Goal: Obtain resource: Download file/media

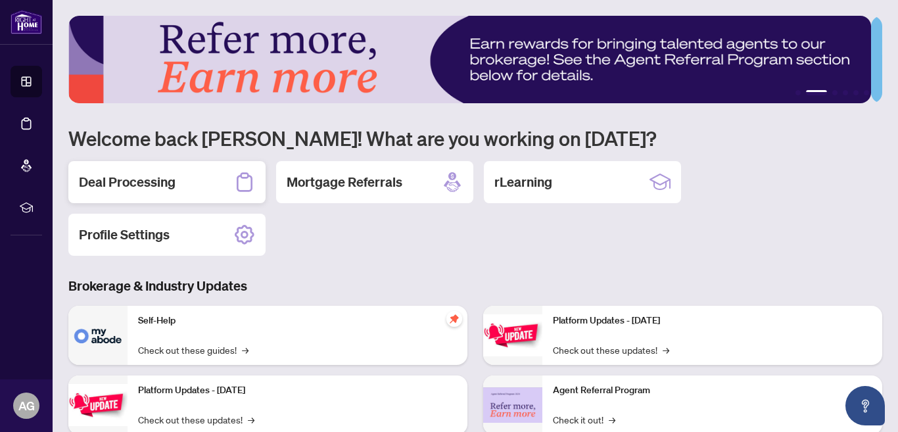
click at [130, 176] on h2 "Deal Processing" at bounding box center [127, 182] width 97 height 18
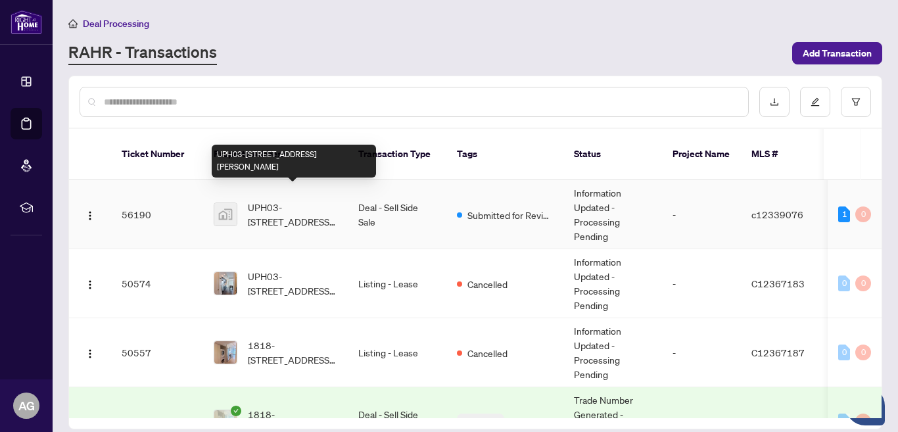
click at [316, 200] on span "UPH03-[STREET_ADDRESS][PERSON_NAME]" at bounding box center [292, 214] width 89 height 29
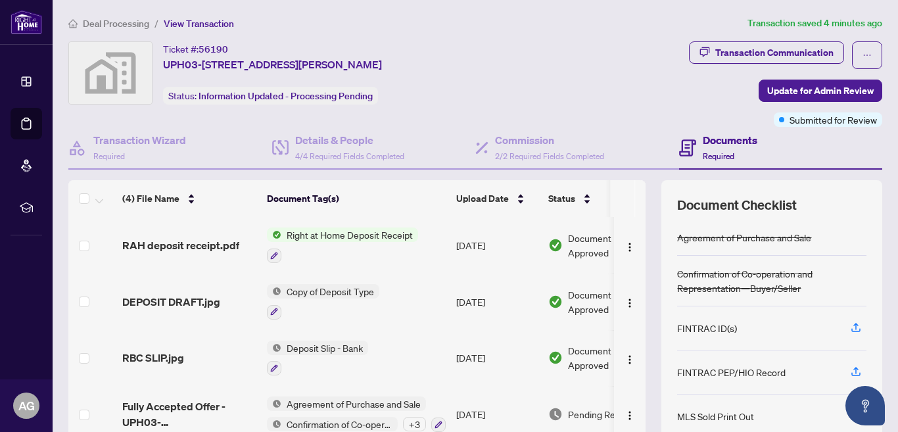
scroll to position [119, 0]
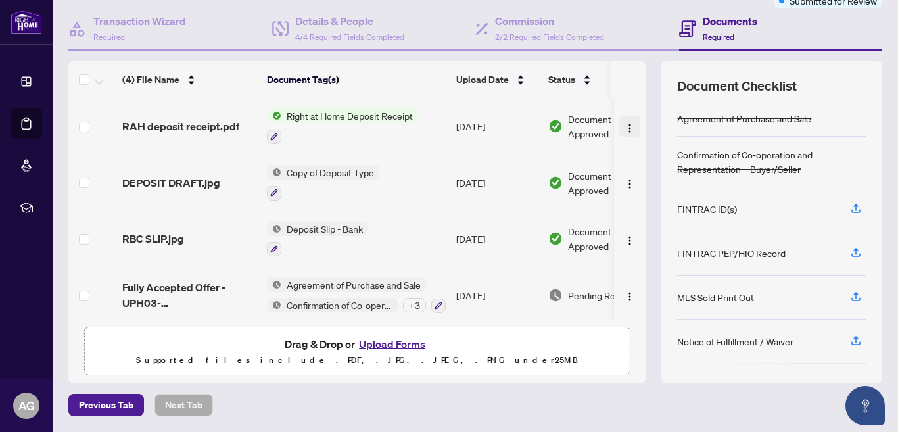
click at [625, 123] on img "button" at bounding box center [630, 128] width 11 height 11
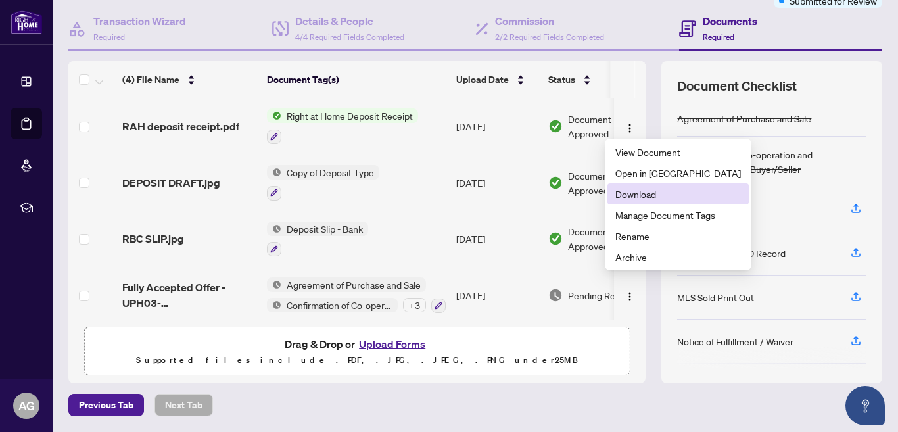
click at [630, 190] on span "Download" at bounding box center [678, 194] width 126 height 14
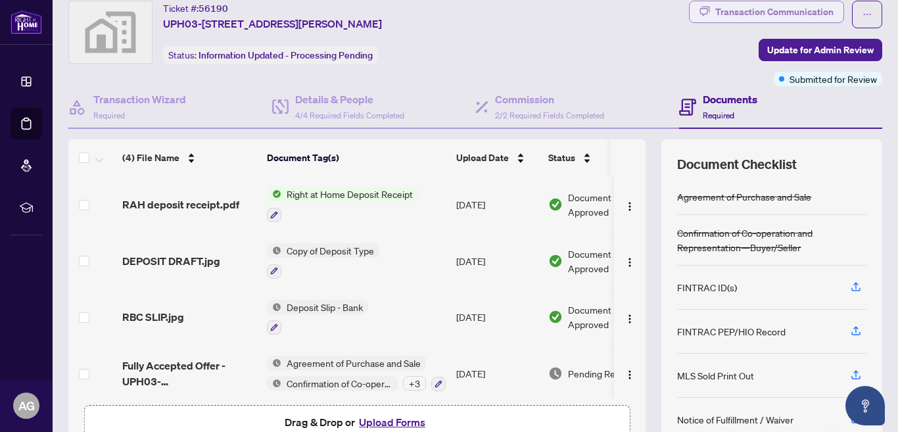
scroll to position [0, 0]
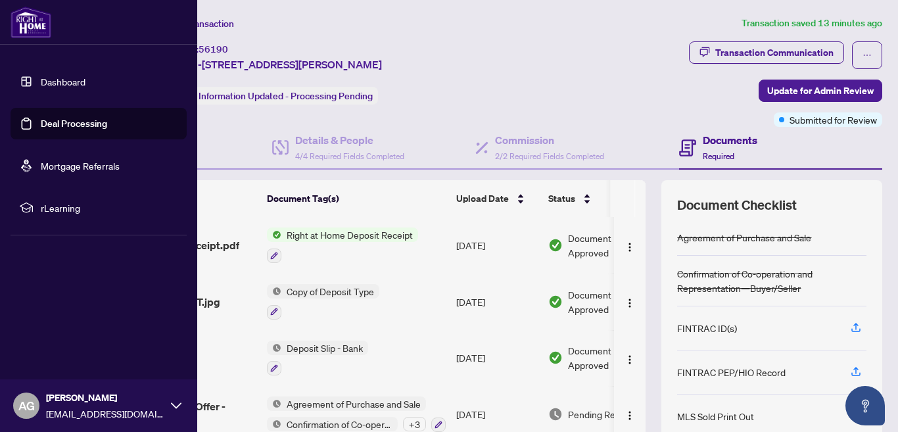
click at [170, 404] on div "AG [PERSON_NAME] [EMAIL_ADDRESS][DOMAIN_NAME]" at bounding box center [98, 405] width 197 height 53
click at [45, 323] on span "Logout" at bounding box center [53, 327] width 30 height 21
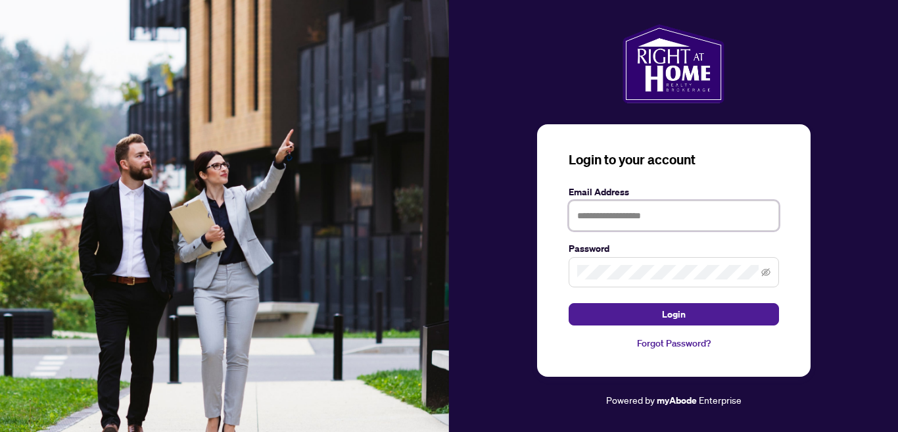
type input "**********"
